Goal: Task Accomplishment & Management: Complete application form

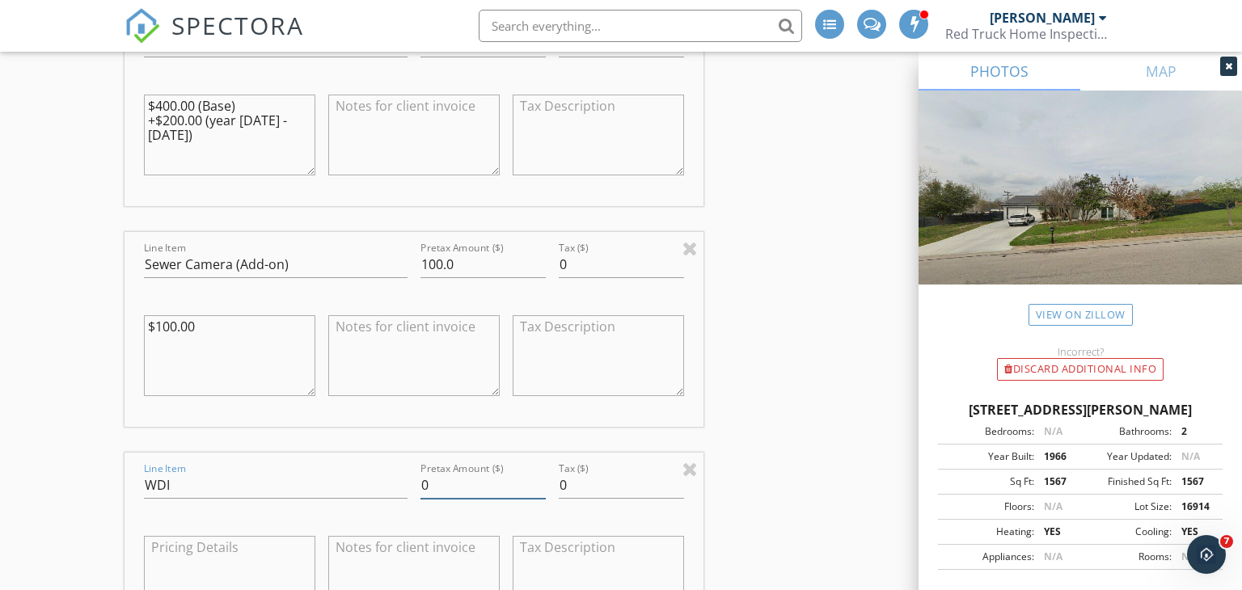
click at [484, 480] on input "0" at bounding box center [483, 485] width 125 height 27
type input "0"
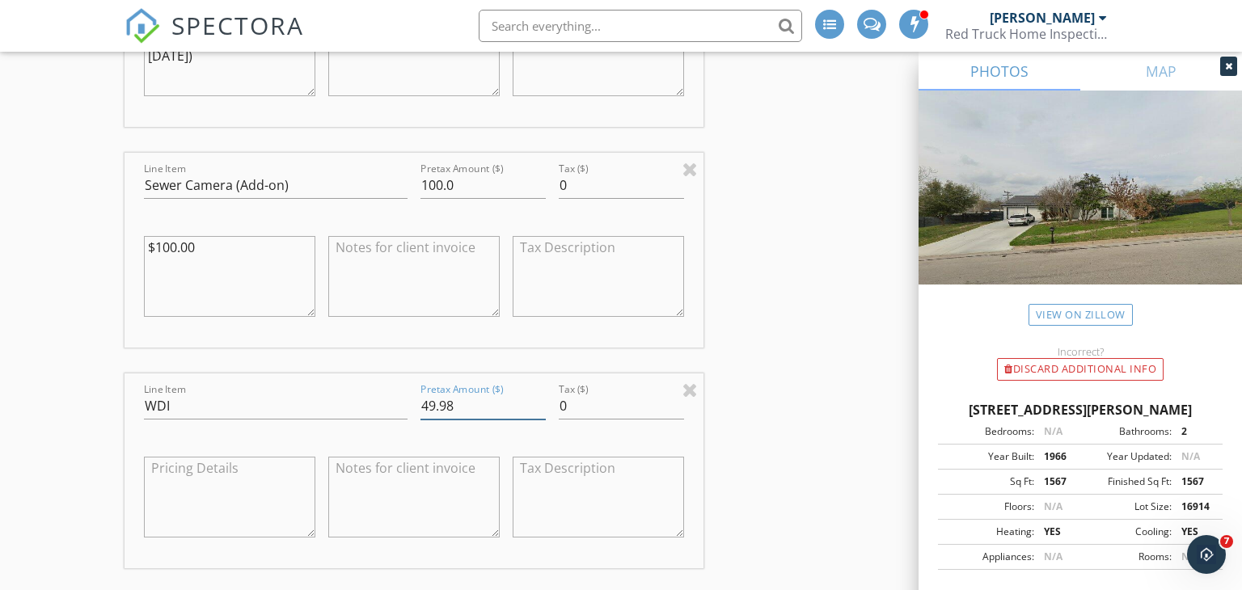
scroll to position [1890, 0]
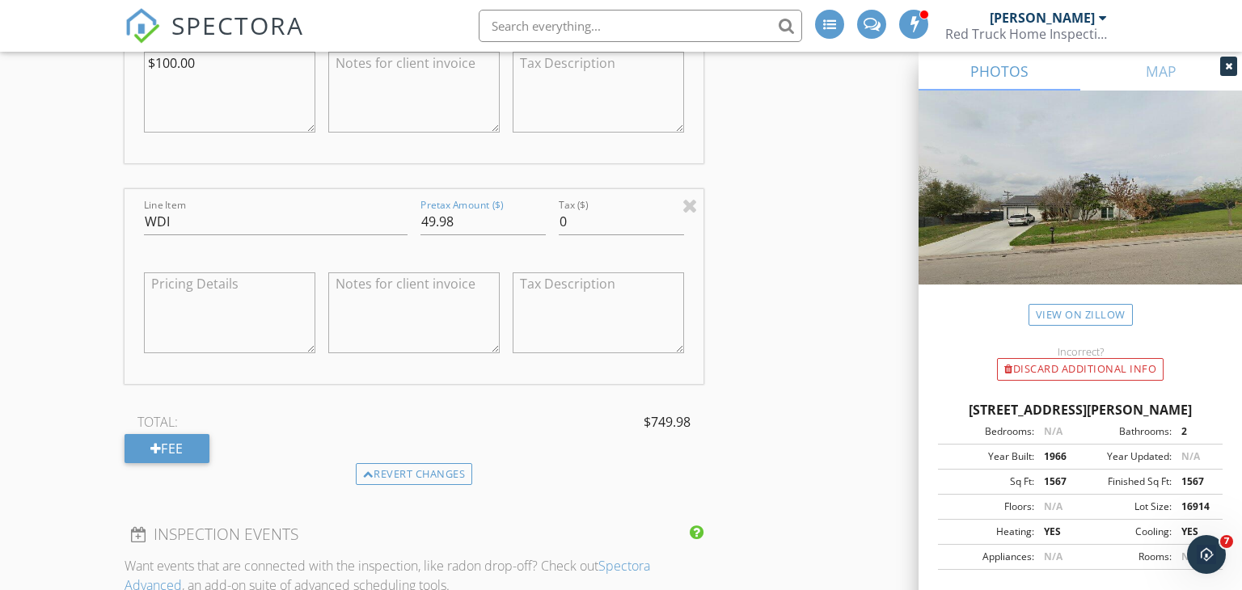
click at [573, 439] on div "TOTAL: $749.98 Fee" at bounding box center [415, 436] width 580 height 53
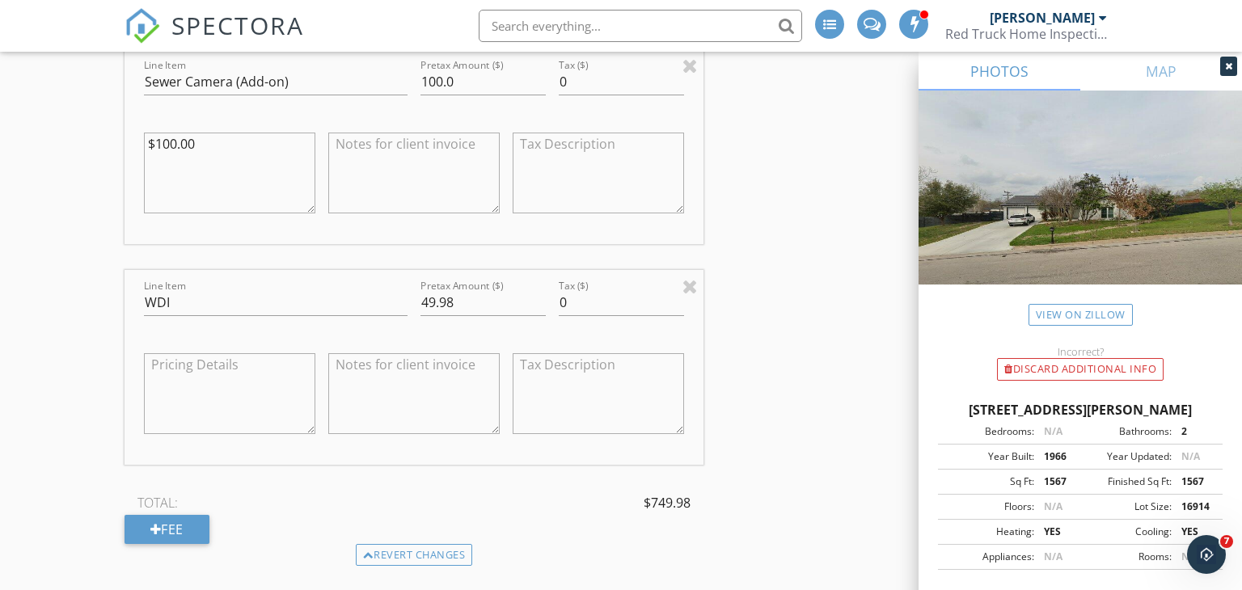
scroll to position [1831, 0]
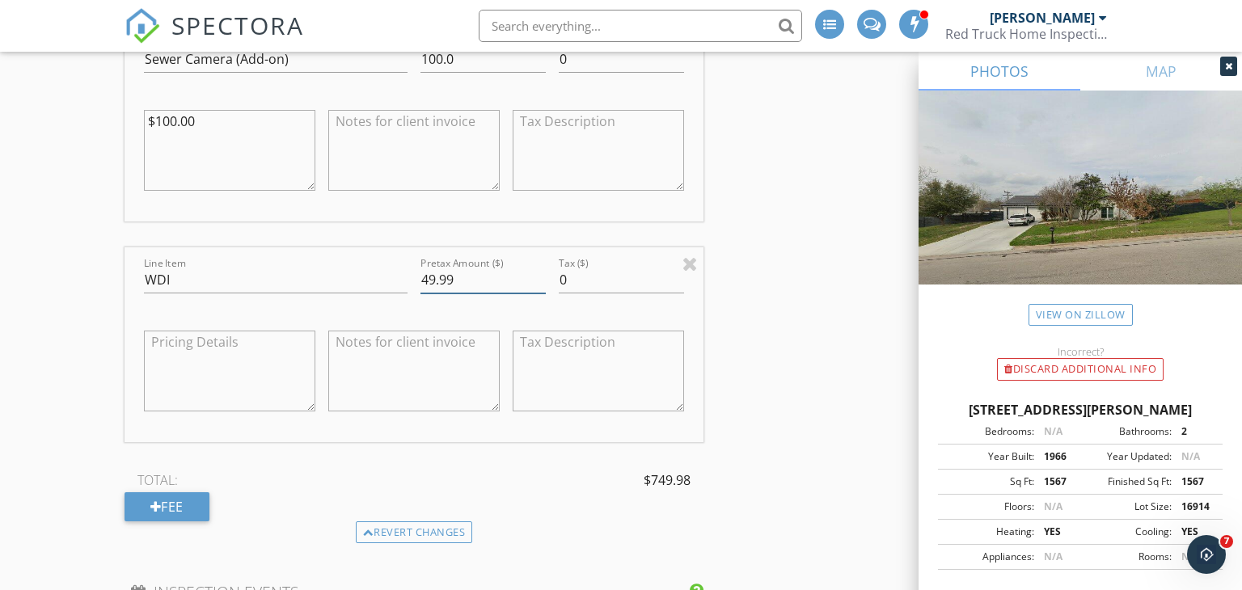
click at [542, 273] on input "49.99" at bounding box center [483, 280] width 125 height 27
type input "50"
click at [542, 273] on input "50" at bounding box center [483, 280] width 125 height 27
click at [546, 484] on div "TOTAL: $750.00" at bounding box center [415, 480] width 580 height 24
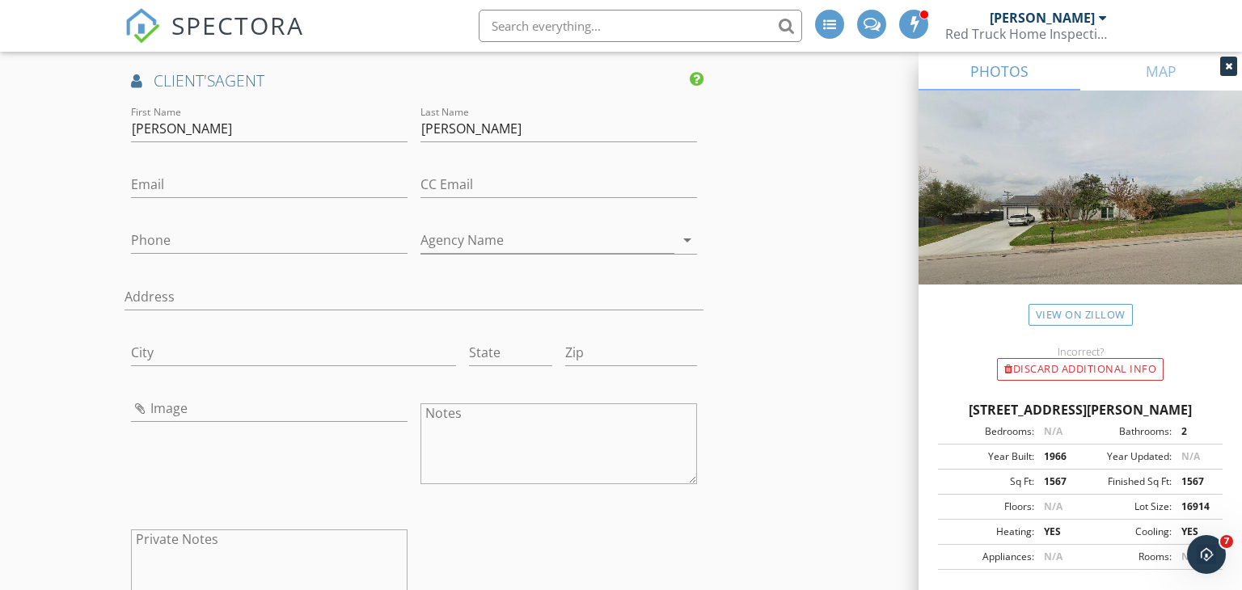
scroll to position [2706, 0]
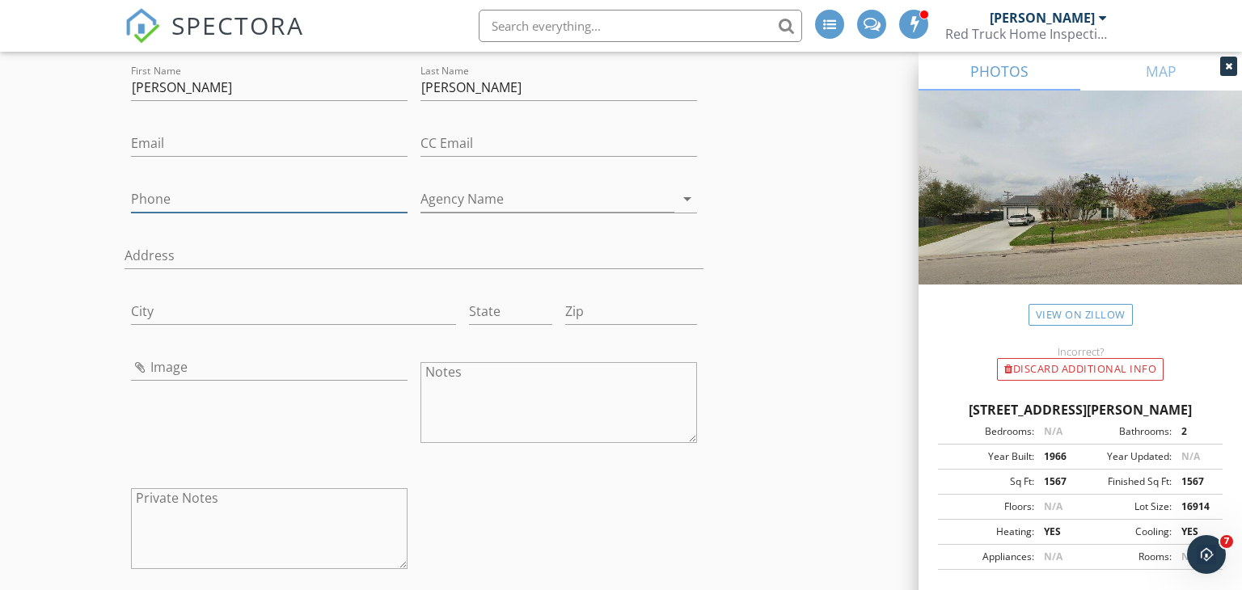
click at [269, 188] on input "Phone" at bounding box center [269, 199] width 277 height 27
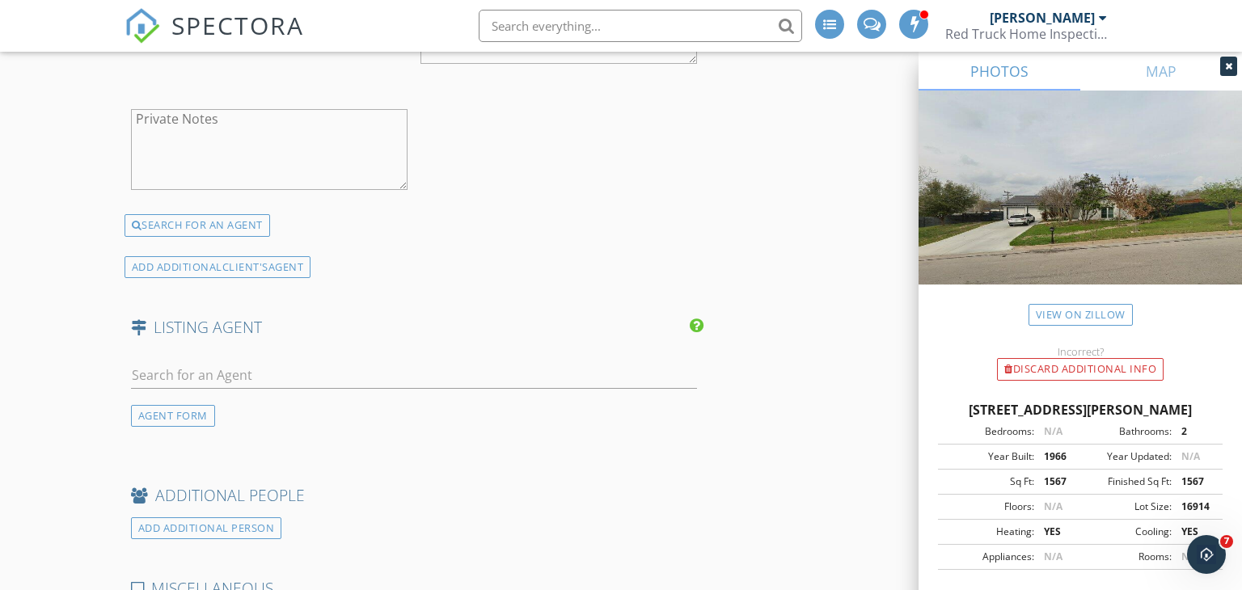
scroll to position [3092, 0]
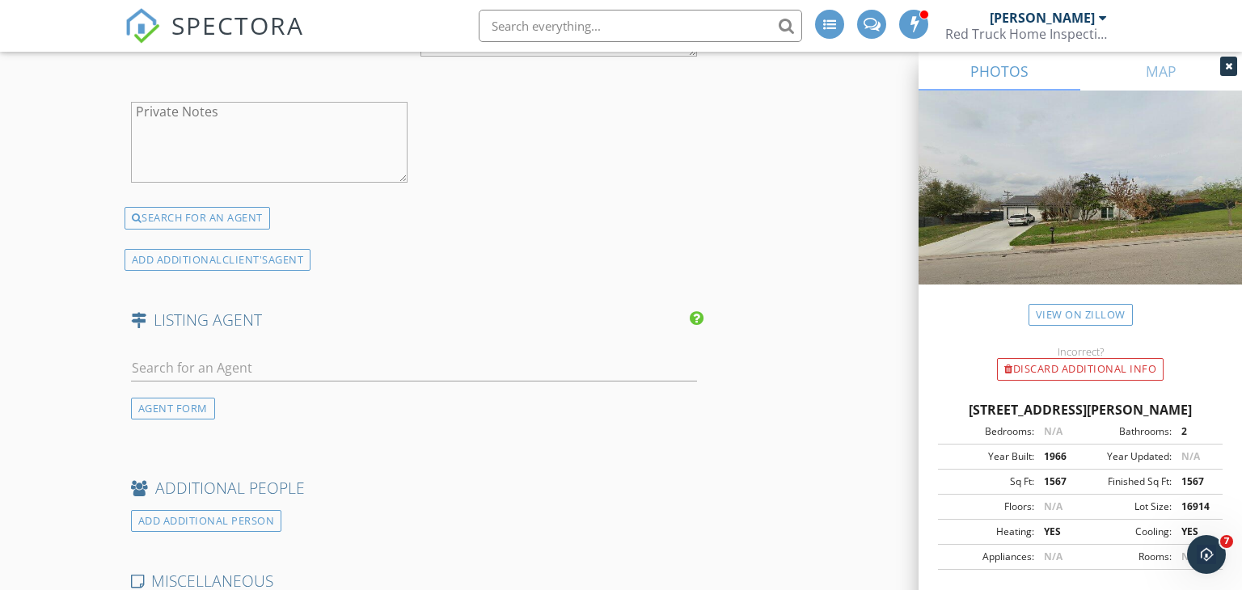
type input "[PHONE_NUMBER]"
click at [166, 360] on input "text" at bounding box center [414, 368] width 567 height 27
type input "[PERSON_NAME]"
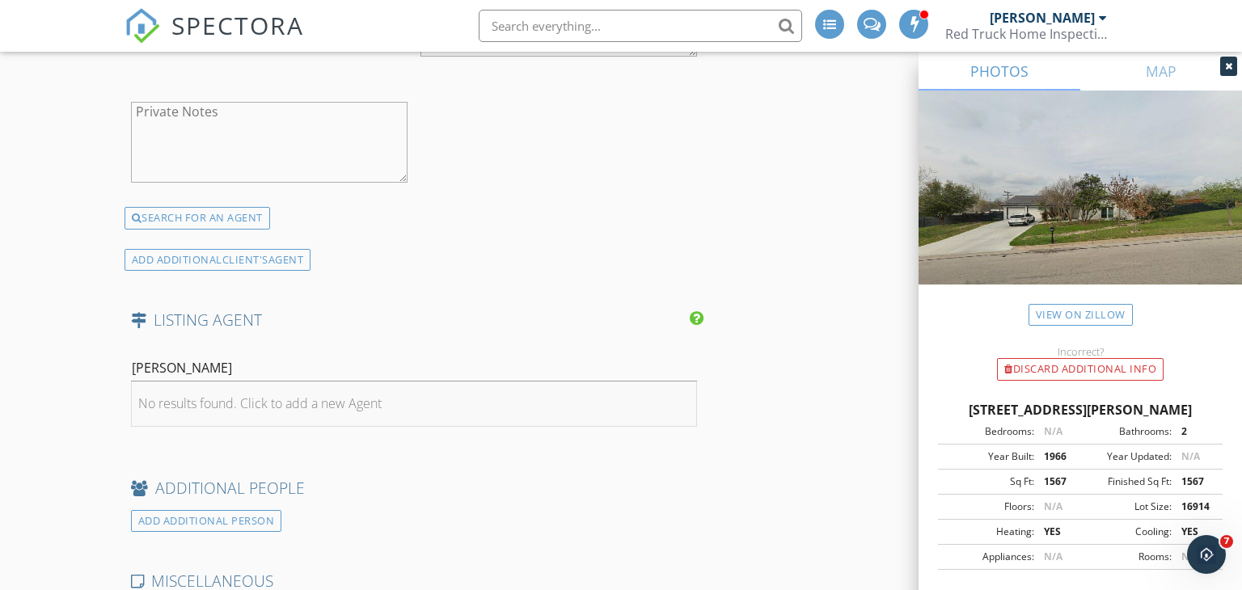
click at [353, 400] on div "No results found. Click to add a new Agent" at bounding box center [259, 403] width 243 height 19
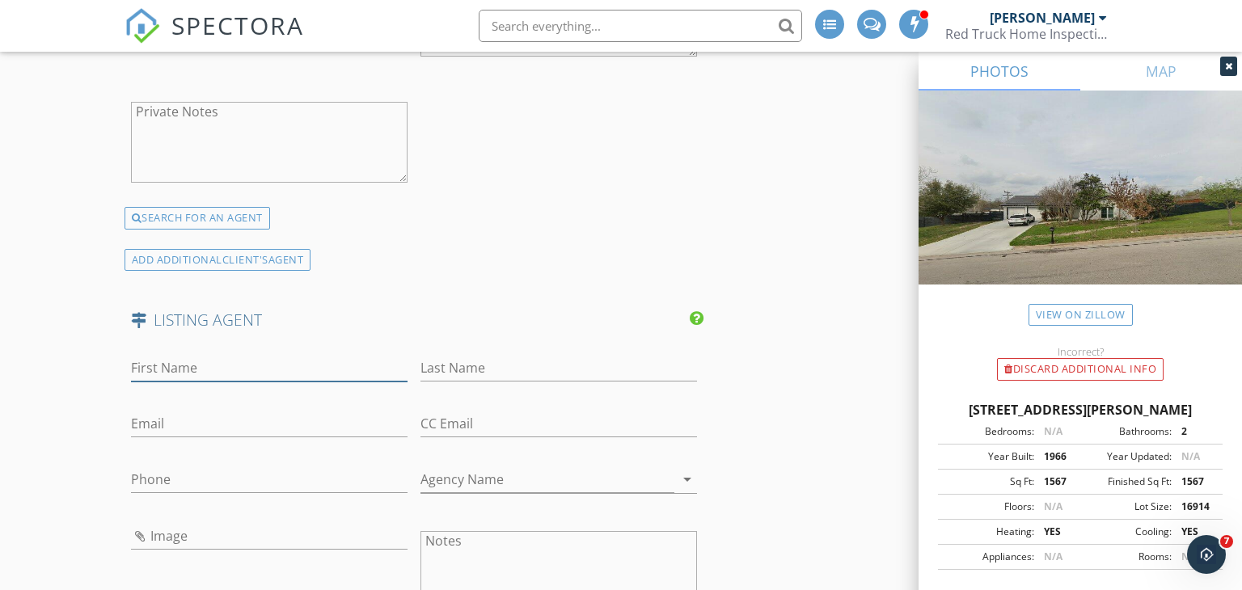
click at [306, 370] on input "First Name" at bounding box center [269, 368] width 277 height 27
type input "Crispin"
click at [450, 370] on input "Last Name" at bounding box center [559, 368] width 277 height 27
type input "[PERSON_NAME]"
click at [268, 424] on input "Email" at bounding box center [269, 424] width 277 height 27
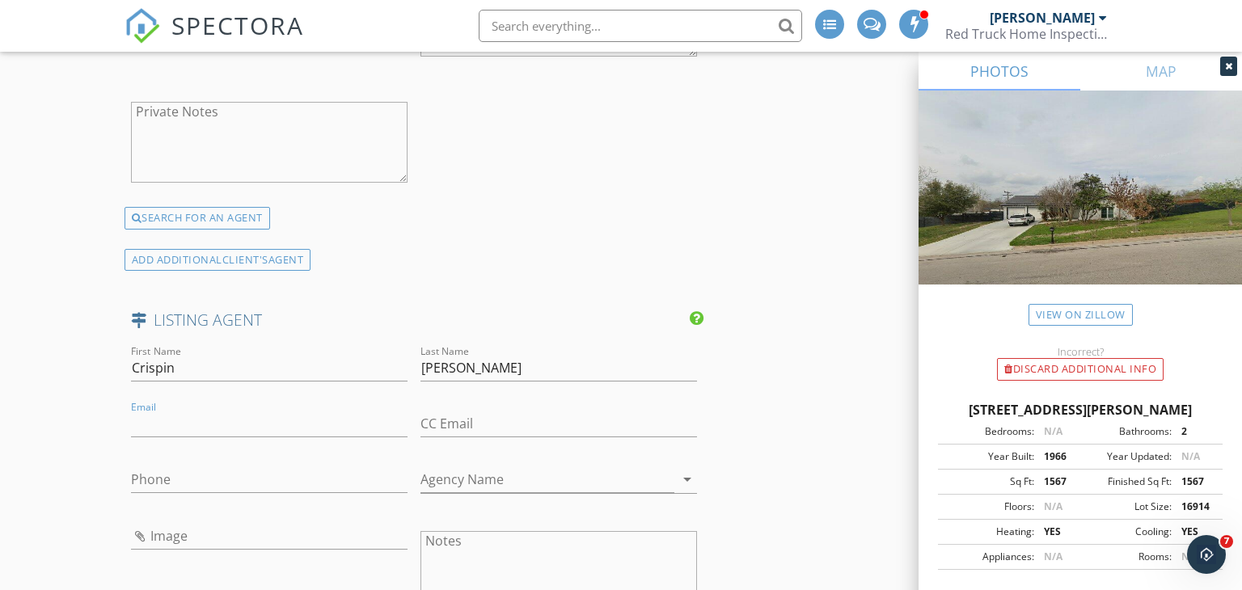
click at [159, 459] on div "Phone" at bounding box center [269, 483] width 277 height 53
click at [159, 471] on input "Phone" at bounding box center [269, 484] width 277 height 27
type input "[PHONE_NUMBER]"
click at [438, 471] on input "Agency Name" at bounding box center [548, 484] width 254 height 27
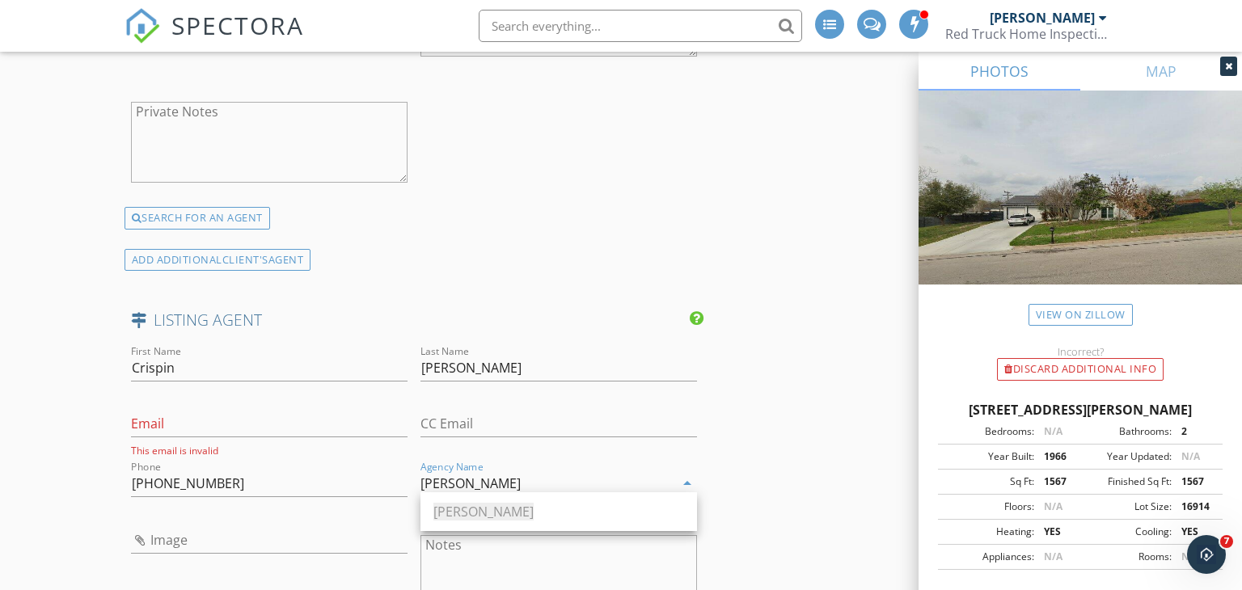
type input "[PERSON_NAME]"
click at [256, 471] on input "[PHONE_NUMBER]" at bounding box center [269, 484] width 277 height 27
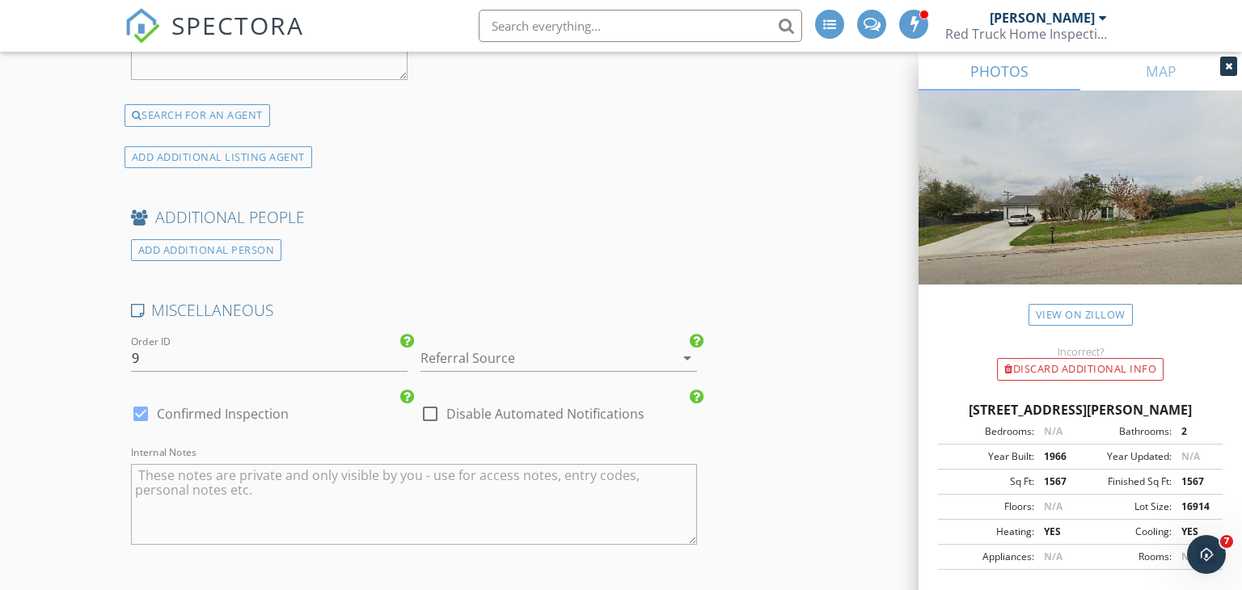
scroll to position [3836, 0]
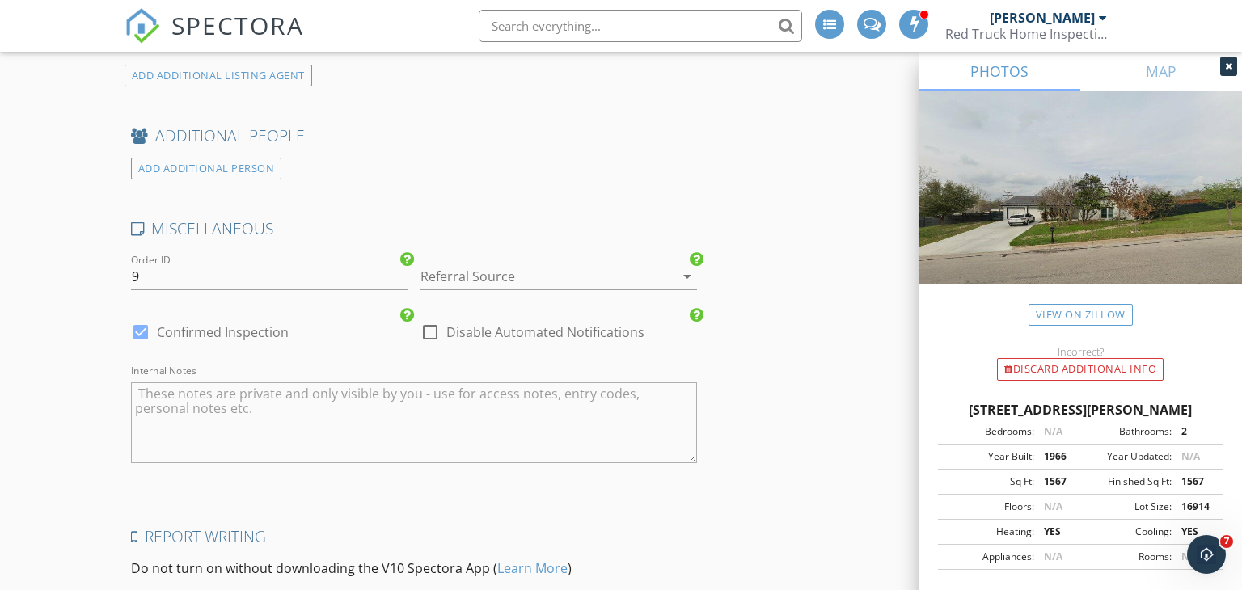
click at [511, 268] on div at bounding box center [536, 277] width 231 height 26
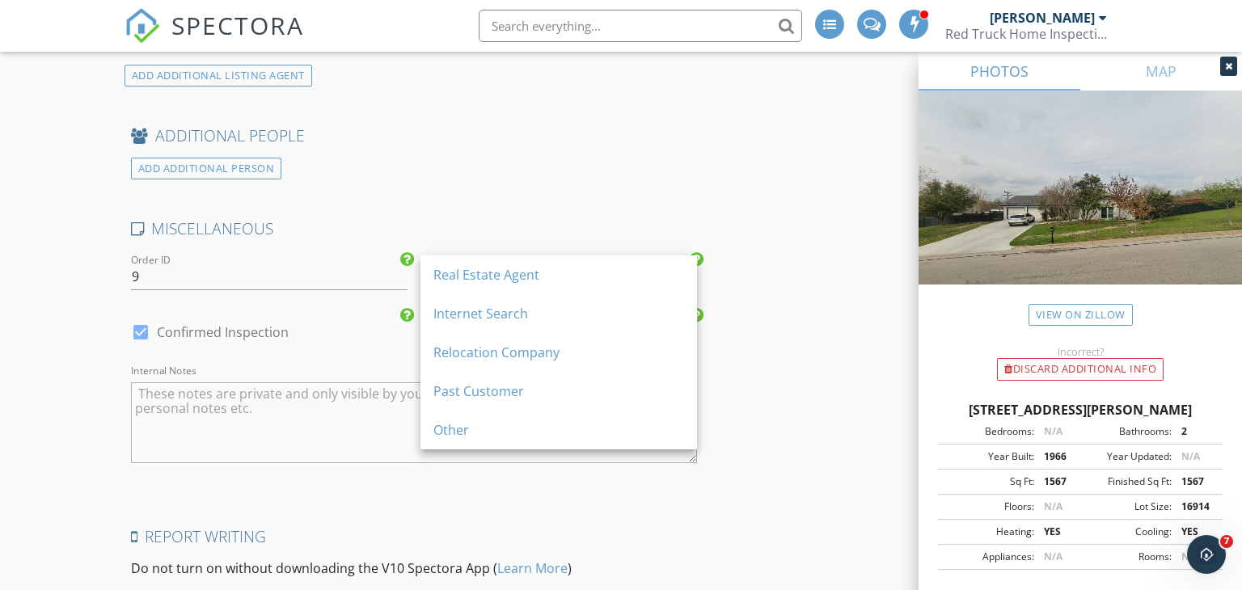
click at [511, 268] on div "Real Estate Agent" at bounding box center [559, 274] width 251 height 19
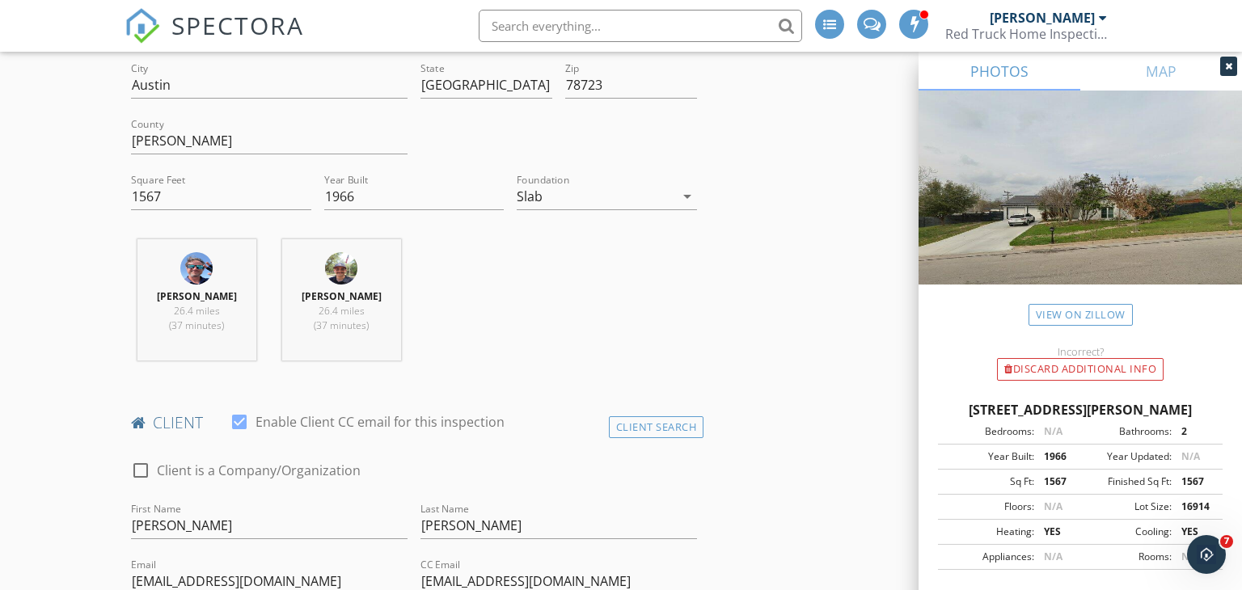
scroll to position [583, 0]
